Goal: Task Accomplishment & Management: Manage account settings

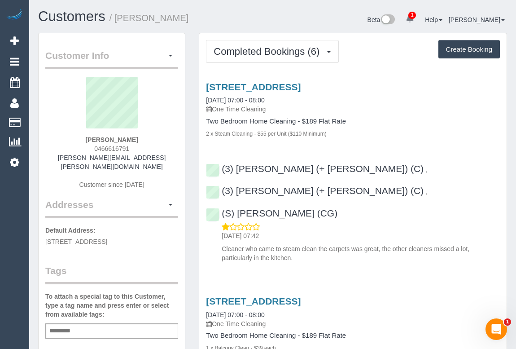
click at [88, 325] on div "Add a tag" at bounding box center [111, 330] width 133 height 15
type input "**********"
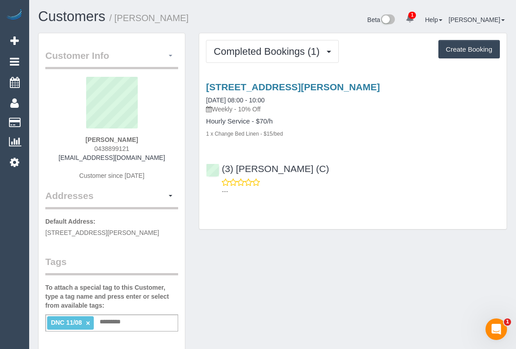
click at [171, 57] on button "button" at bounding box center [170, 56] width 15 height 14
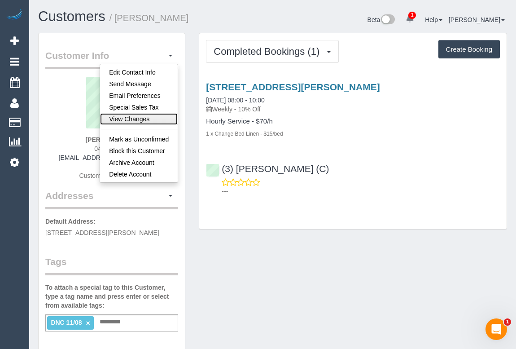
click at [139, 118] on link "View Changes" at bounding box center [139, 119] width 78 height 12
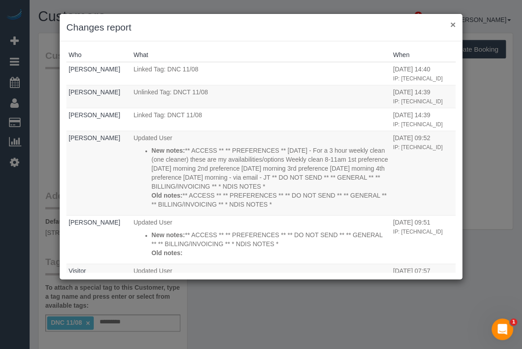
click at [450, 25] on button "×" at bounding box center [452, 24] width 5 height 9
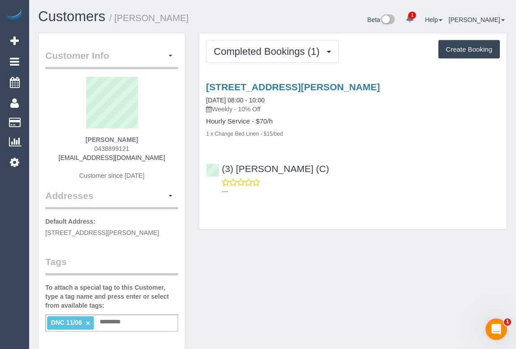
click at [363, 234] on div "Completed Bookings (1) Completed Bookings (1) Upcoming Bookings (11) Cancelled …" at bounding box center [353, 135] width 322 height 205
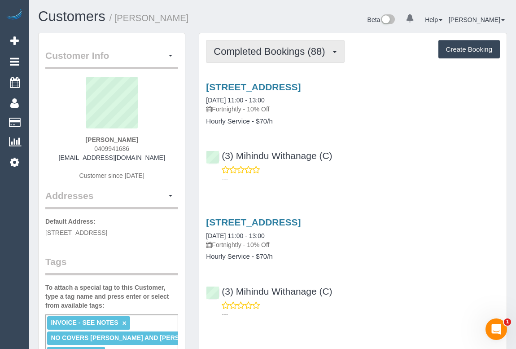
click at [273, 55] on span "Completed Bookings (88)" at bounding box center [272, 51] width 116 height 11
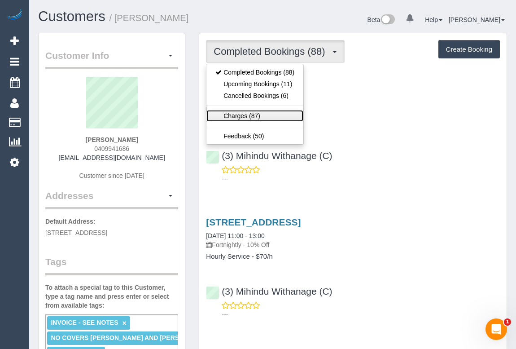
click at [234, 115] on link "Charges (87)" at bounding box center [254, 116] width 97 height 12
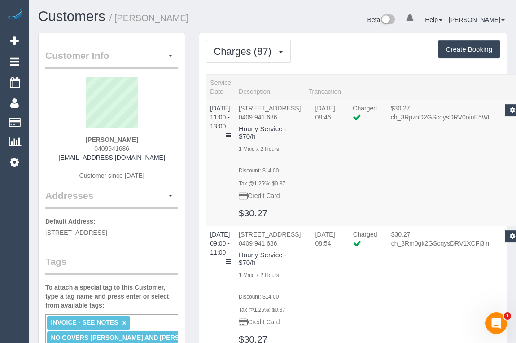
drag, startPoint x: 86, startPoint y: 139, endPoint x: 142, endPoint y: 139, distance: 56.5
click at [142, 139] on div "Elizabeth Lew 0409941686 ealew@live.co.uk Customer since 2022" at bounding box center [111, 133] width 133 height 112
copy strong "Elizabeth Lew"
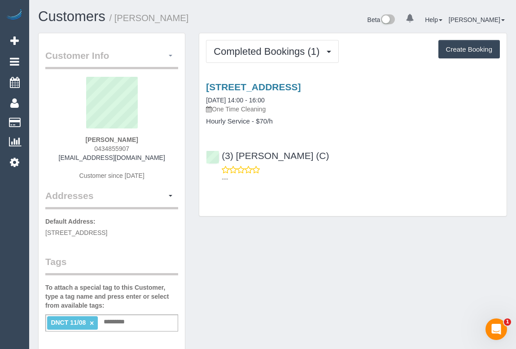
click at [168, 57] on button "button" at bounding box center [170, 56] width 15 height 14
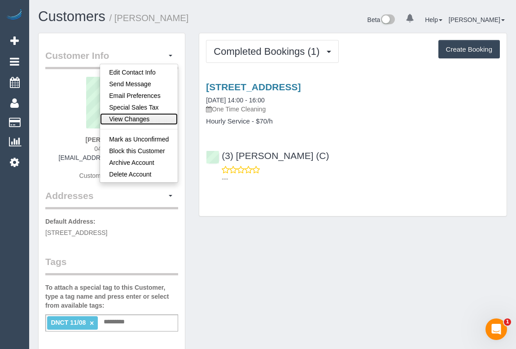
click at [136, 118] on link "View Changes" at bounding box center [139, 119] width 78 height 12
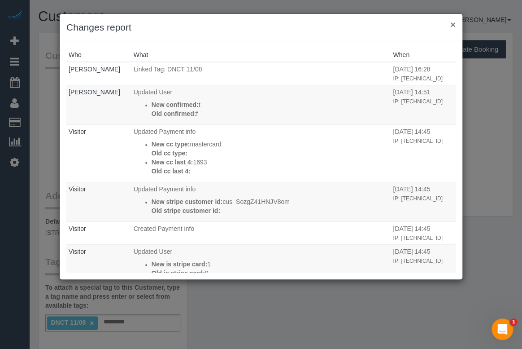
click at [453, 26] on button "×" at bounding box center [452, 24] width 5 height 9
